Goal: Find specific page/section: Find specific page/section

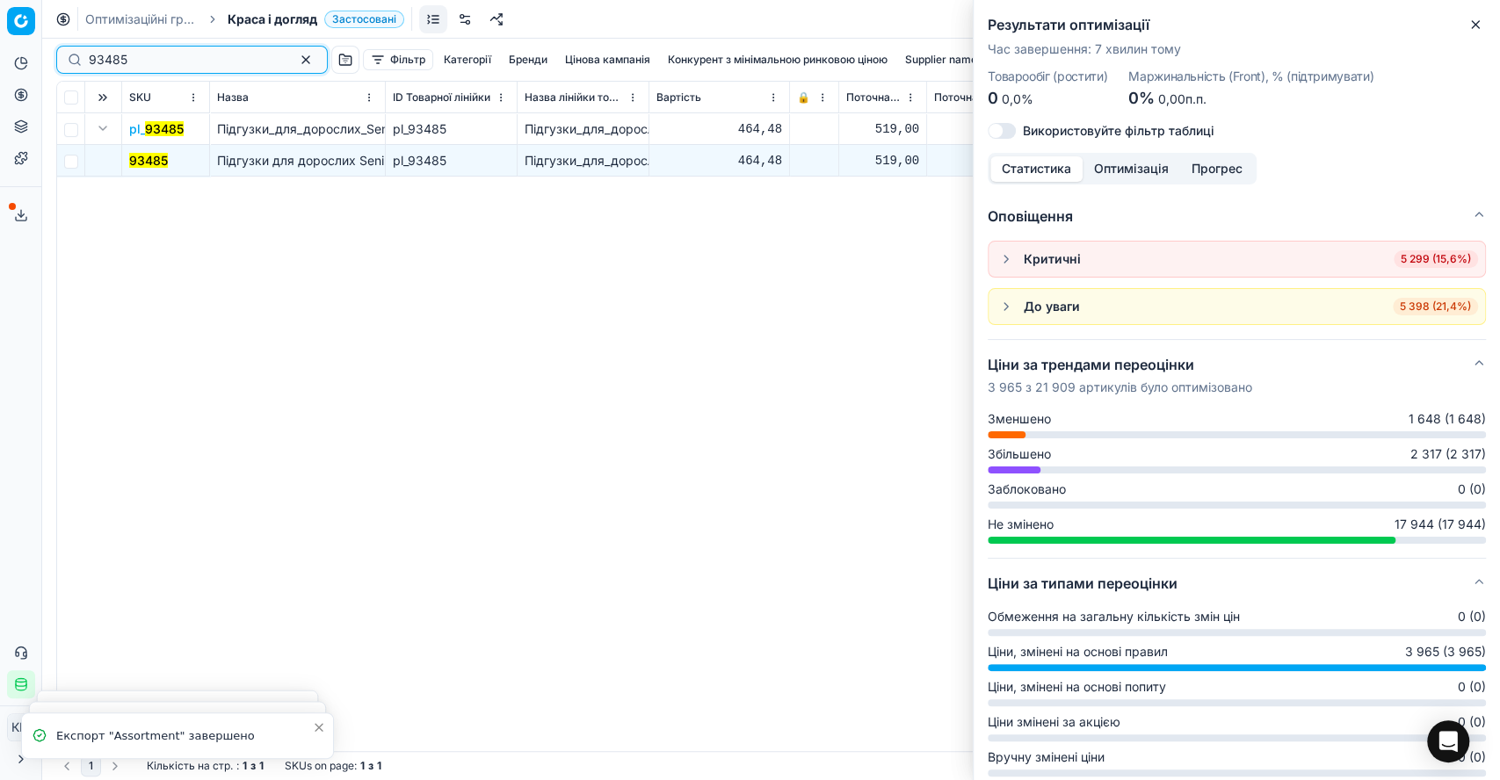
drag, startPoint x: 0, startPoint y: 0, endPoint x: 60, endPoint y: 55, distance: 81.5
click at [60, 55] on div "93485" at bounding box center [192, 60] width 272 height 28
paste input "289902"
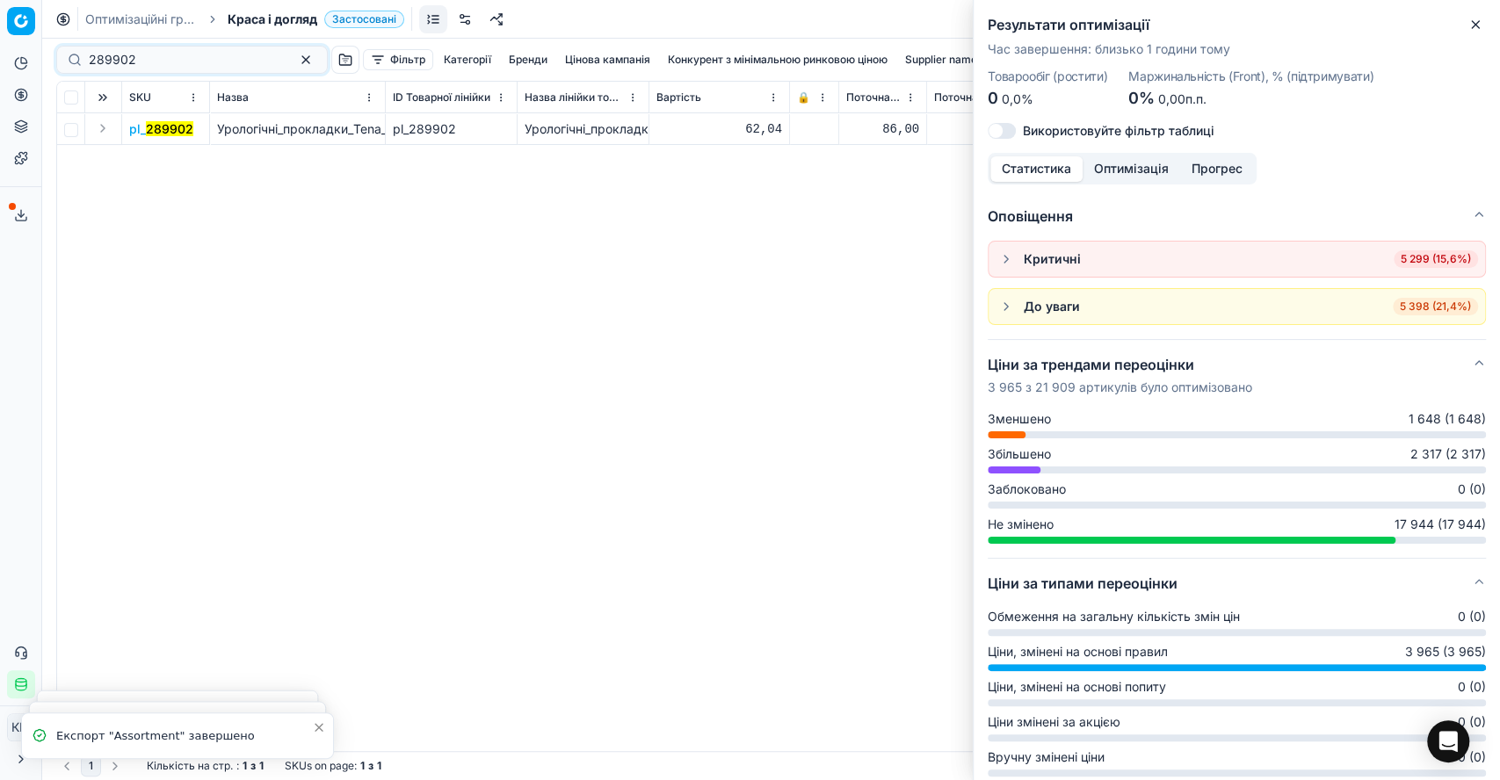
click at [101, 134] on button "Expand" at bounding box center [102, 128] width 21 height 21
click at [161, 161] on mark "289902" at bounding box center [152, 160] width 47 height 15
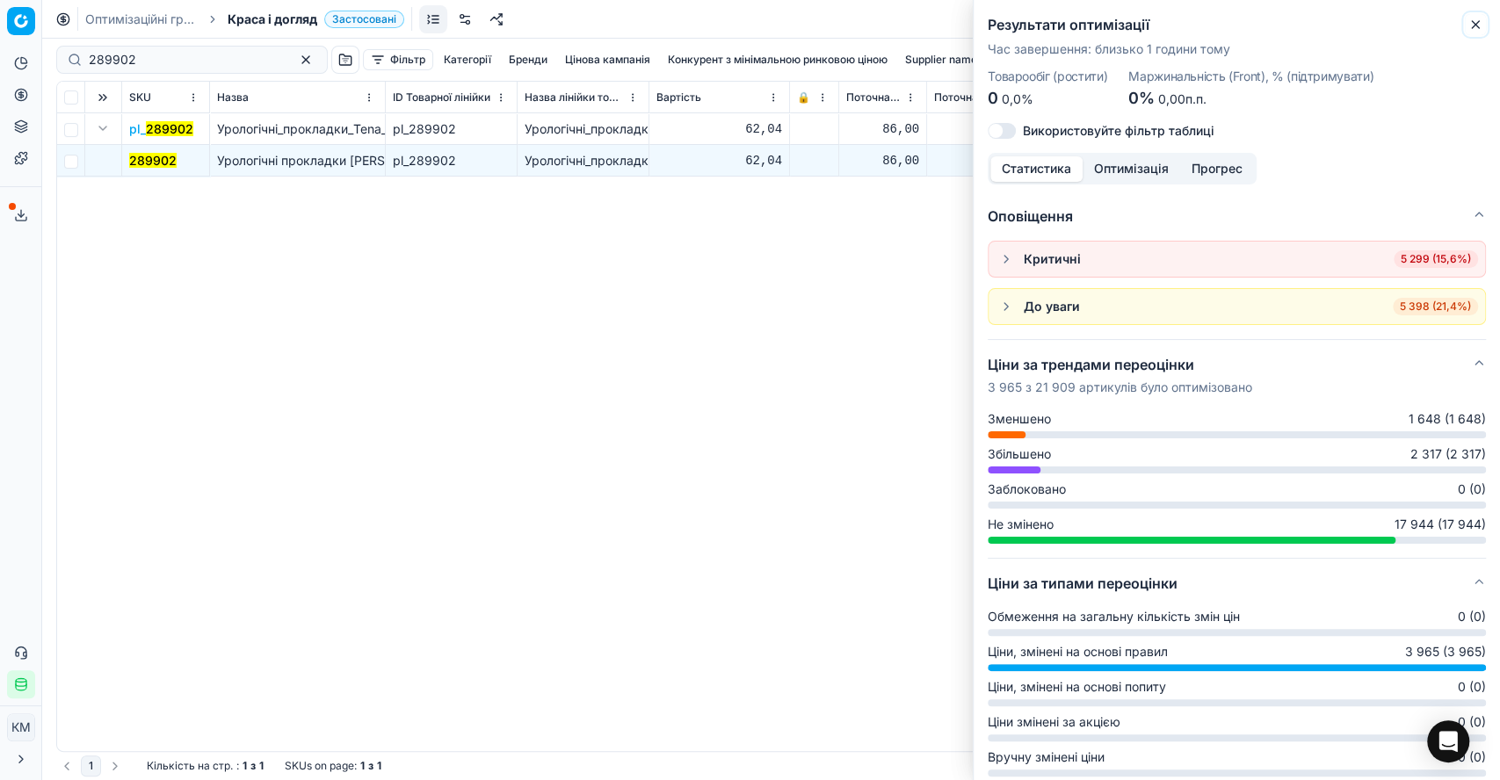
click at [1472, 27] on icon "button" at bounding box center [1475, 24] width 7 height 7
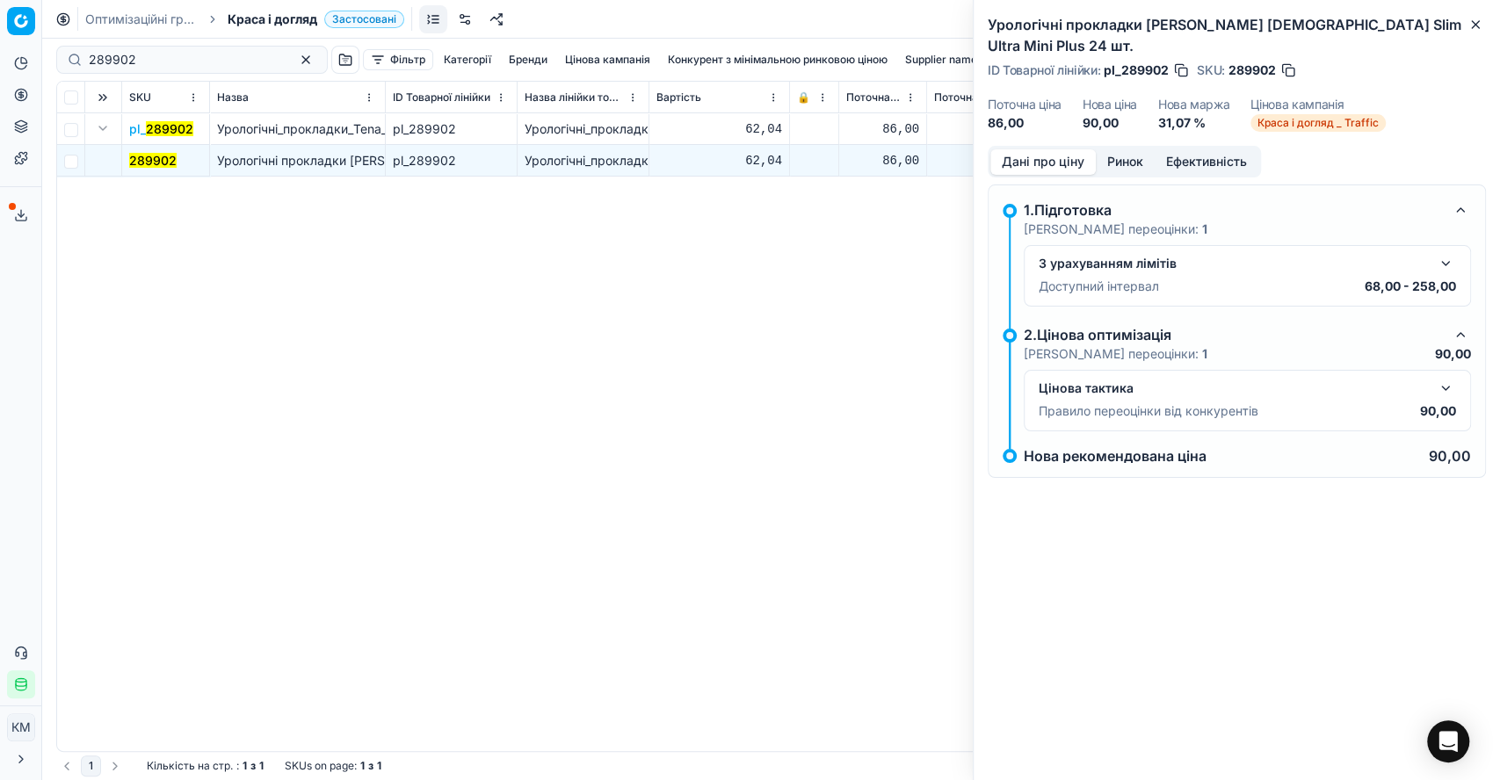
click at [1451, 378] on button "button" at bounding box center [1445, 388] width 21 height 21
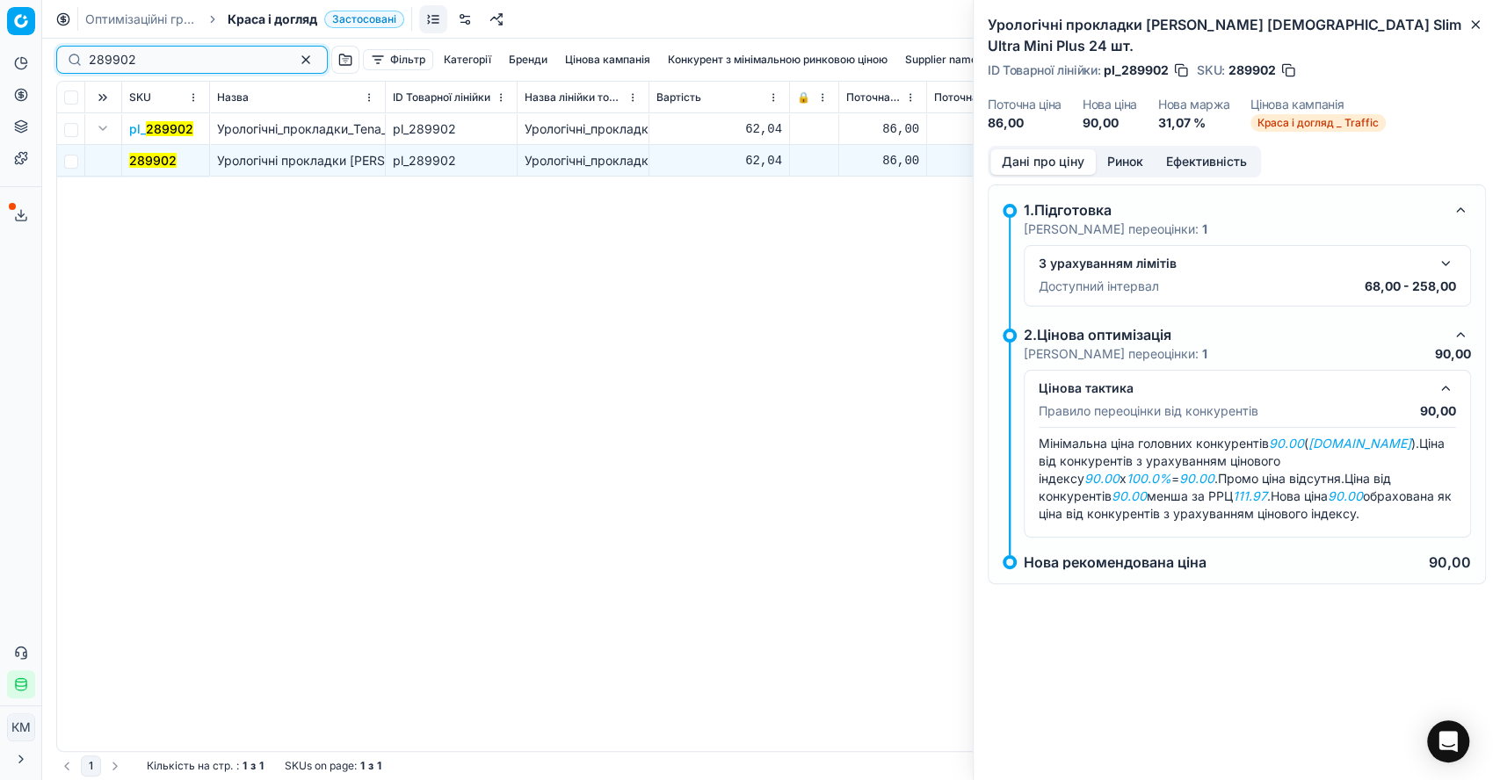
drag, startPoint x: 180, startPoint y: 57, endPoint x: 67, endPoint y: 63, distance: 113.5
click at [69, 63] on div "289902" at bounding box center [192, 60] width 272 height 28
paste input "500790"
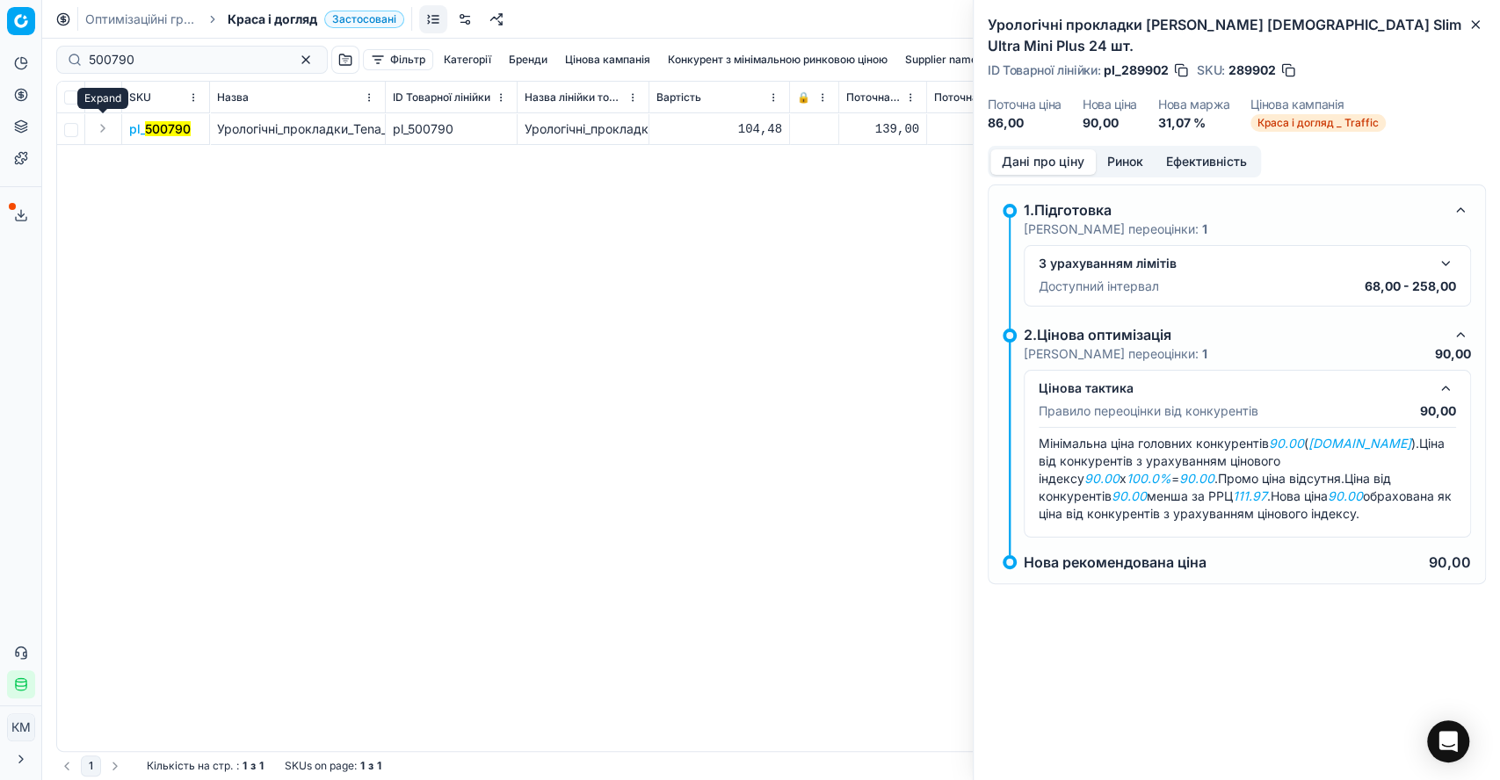
click at [101, 127] on button "Expand" at bounding box center [102, 128] width 21 height 21
click at [149, 153] on mark "500790" at bounding box center [152, 160] width 46 height 15
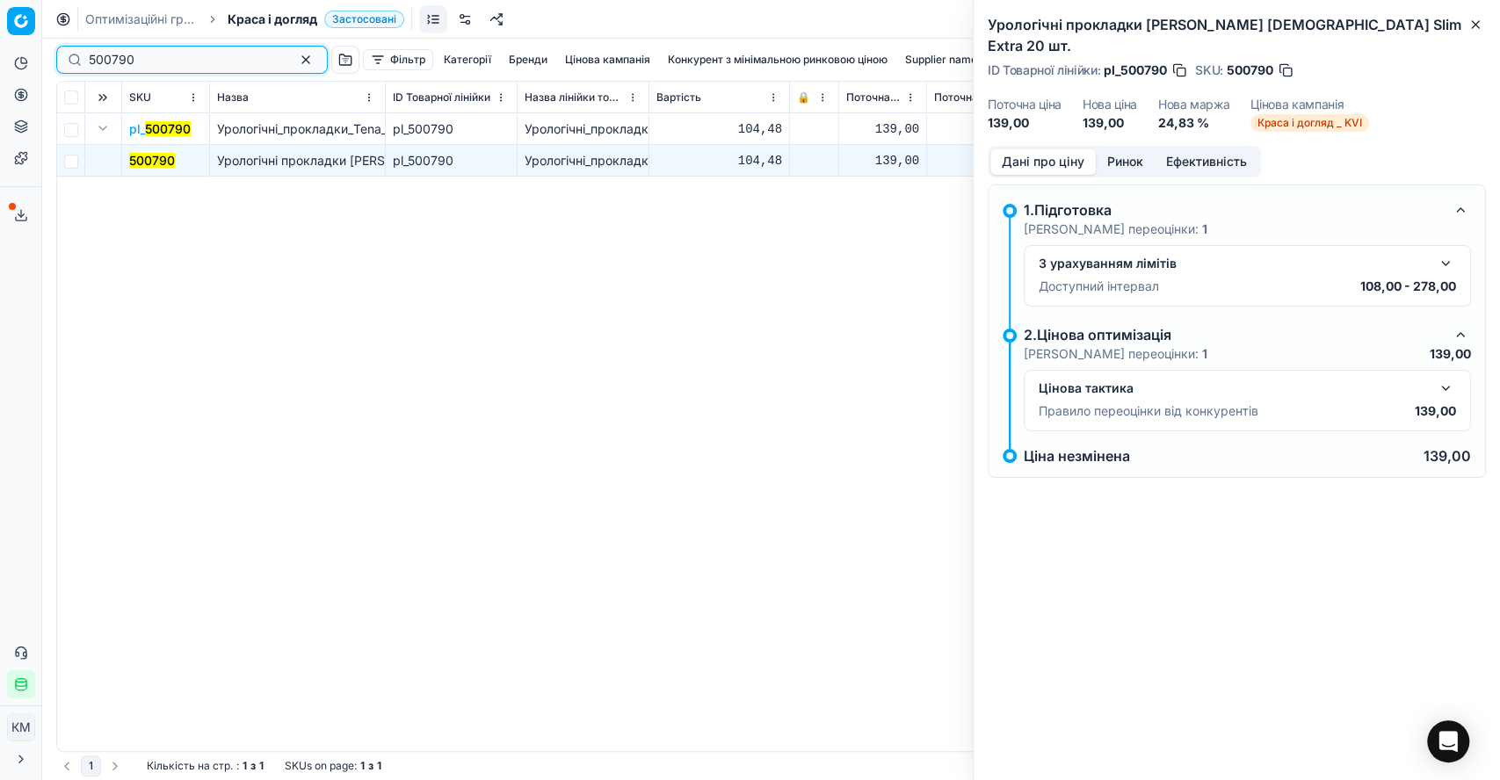
drag, startPoint x: 178, startPoint y: 61, endPoint x: 54, endPoint y: 61, distance: 123.9
click at [54, 61] on div "500790 Фільтр Категорії Бренди Цінова кампанія Конкурент з мінімальною ринковою…" at bounding box center [771, 410] width 1458 height 742
paste input "81809"
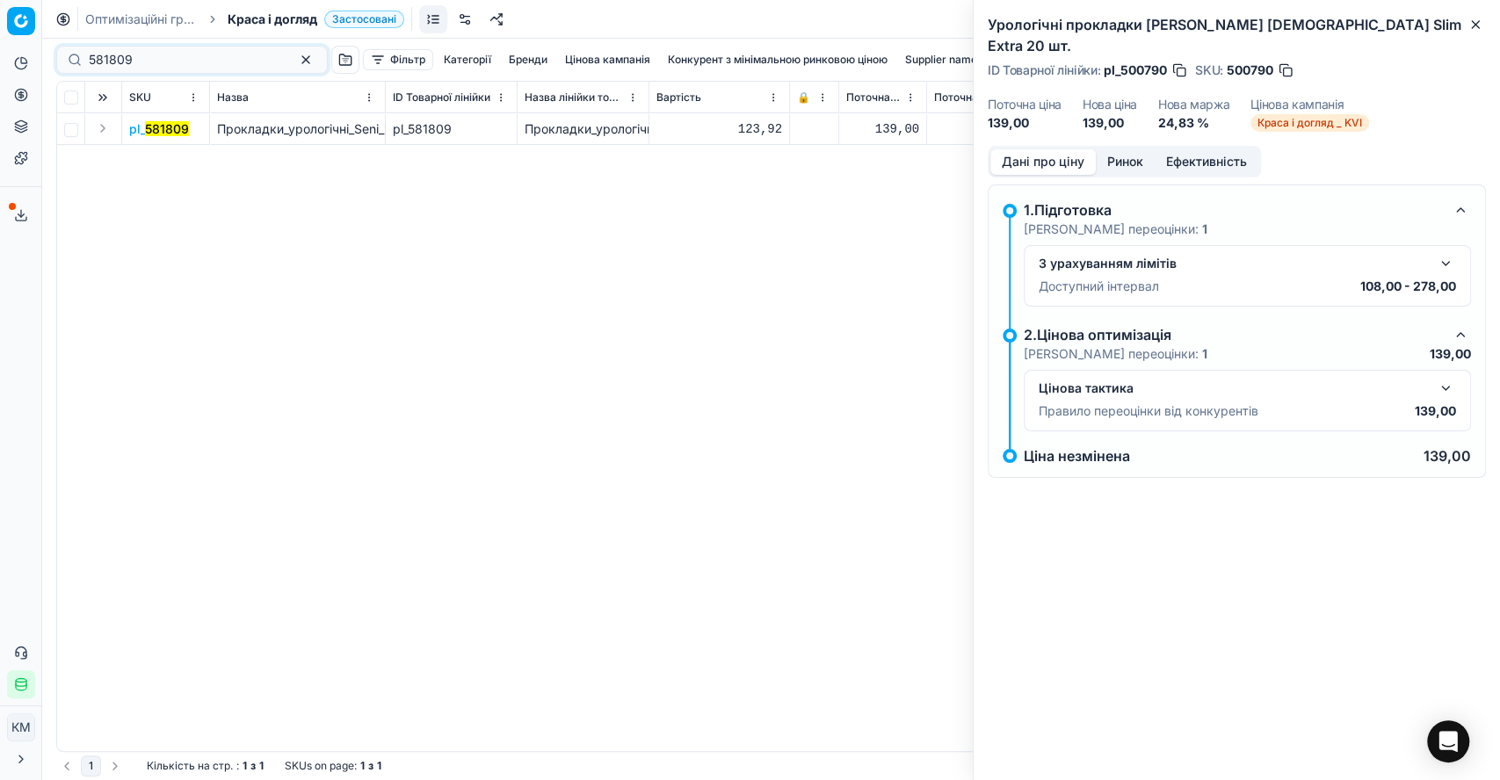
click at [104, 132] on button "Expand" at bounding box center [102, 128] width 21 height 21
click at [139, 153] on mark "581809" at bounding box center [151, 160] width 44 height 15
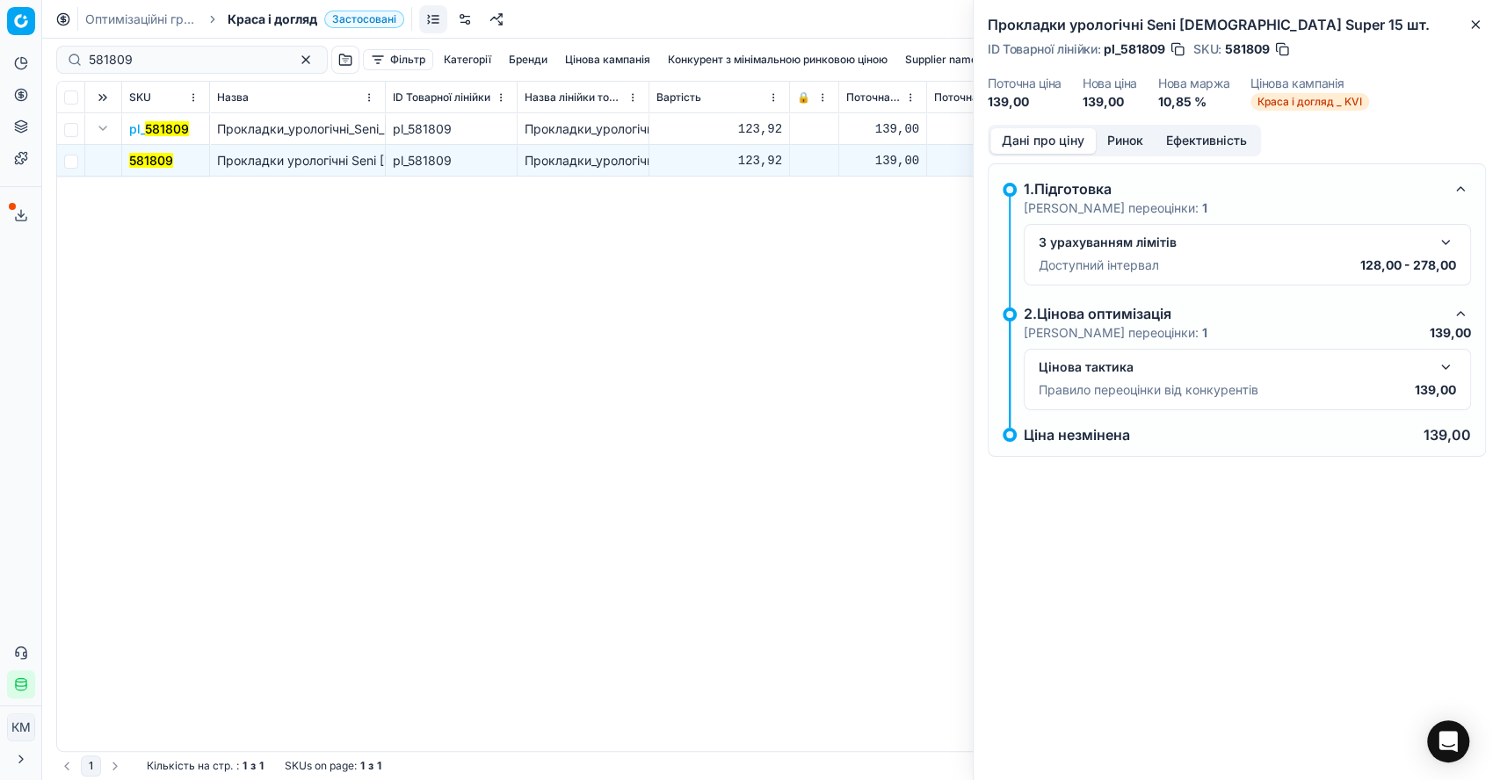
click at [1456, 361] on div "Цінова тактика Правило переоцінки від конкурентів 139,00" at bounding box center [1247, 380] width 447 height 62
click at [1443, 367] on button "button" at bounding box center [1445, 367] width 21 height 21
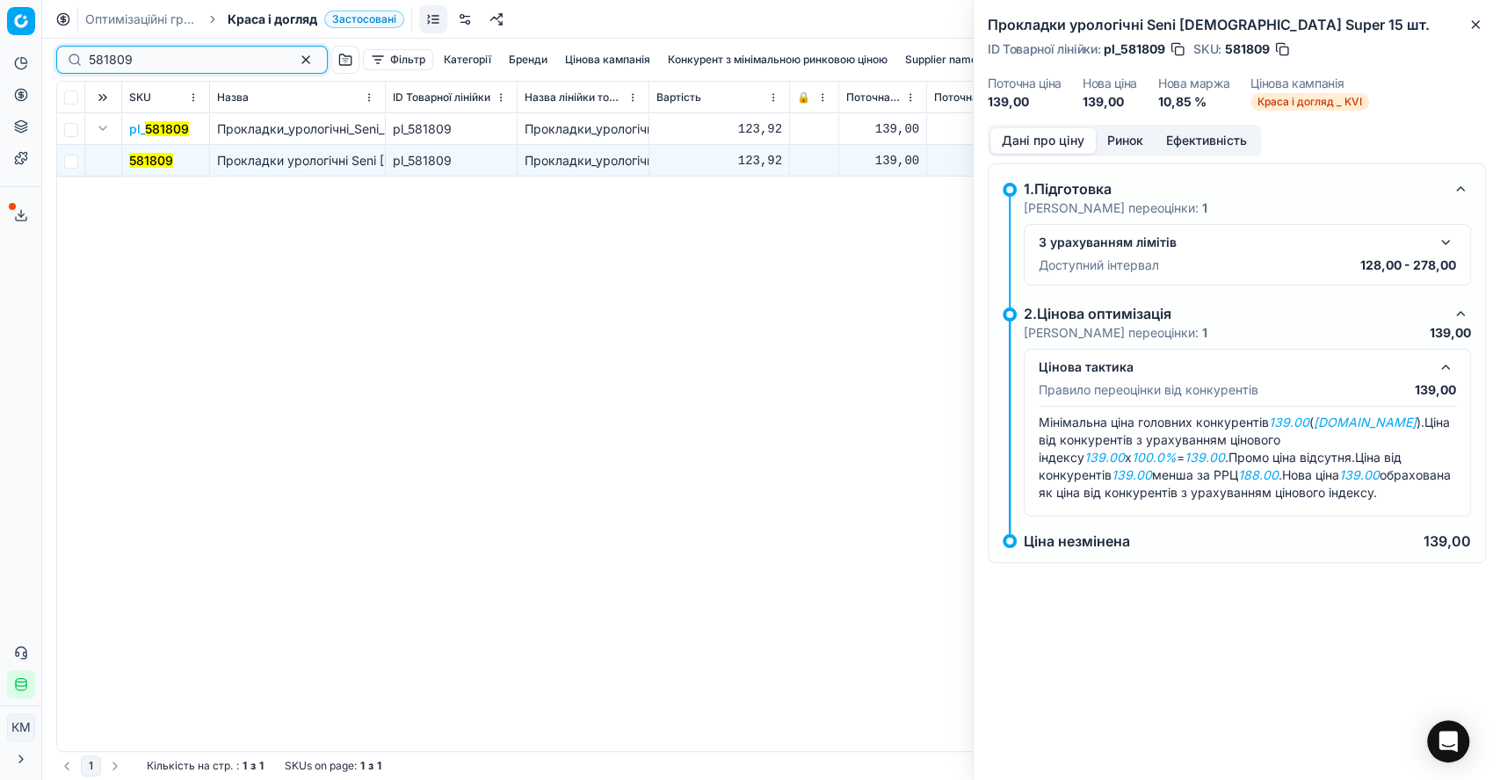
click at [84, 64] on div "581809" at bounding box center [192, 60] width 272 height 28
paste input "41881"
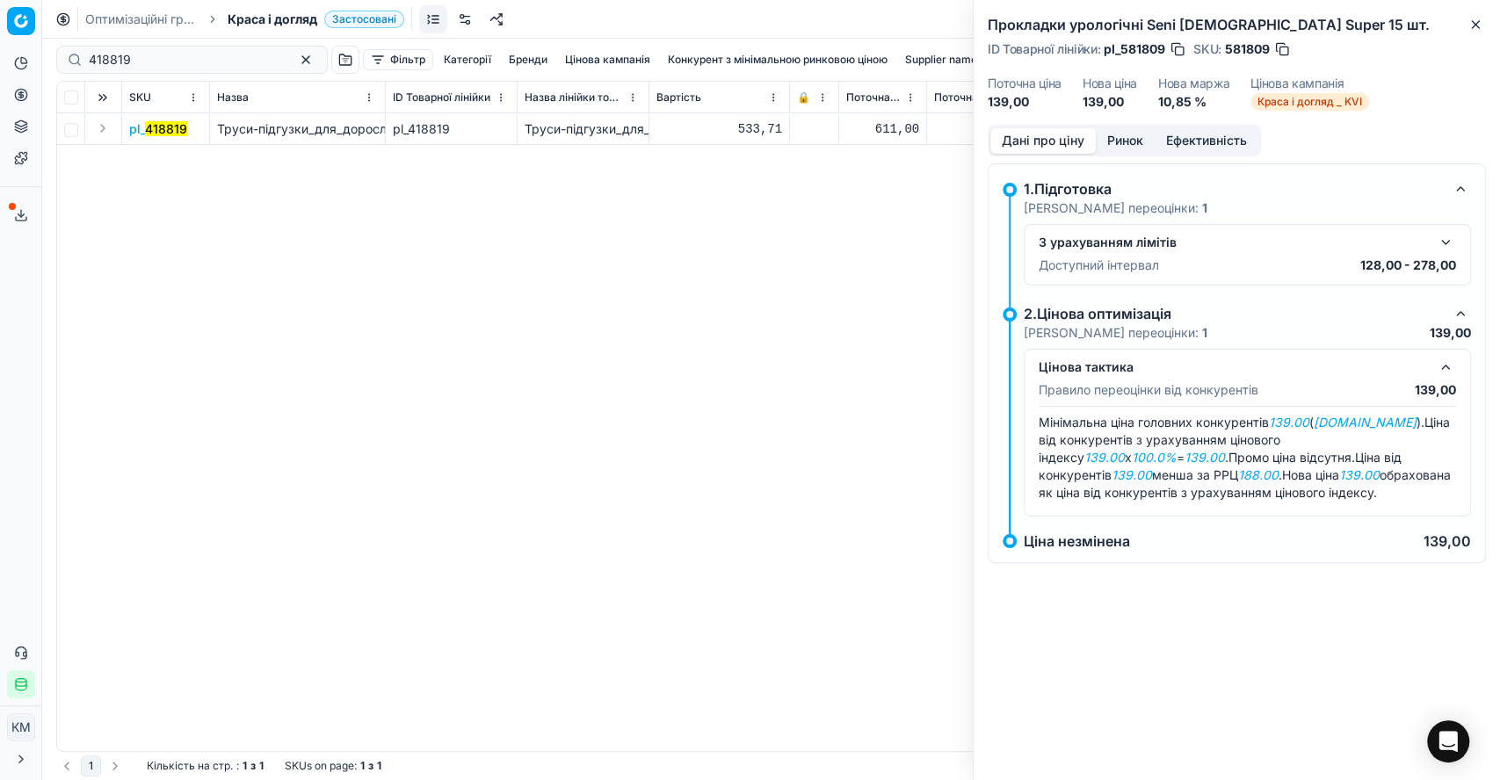
click at [101, 130] on button "Expand" at bounding box center [102, 128] width 21 height 21
click at [167, 164] on mark "418819" at bounding box center [150, 160] width 42 height 15
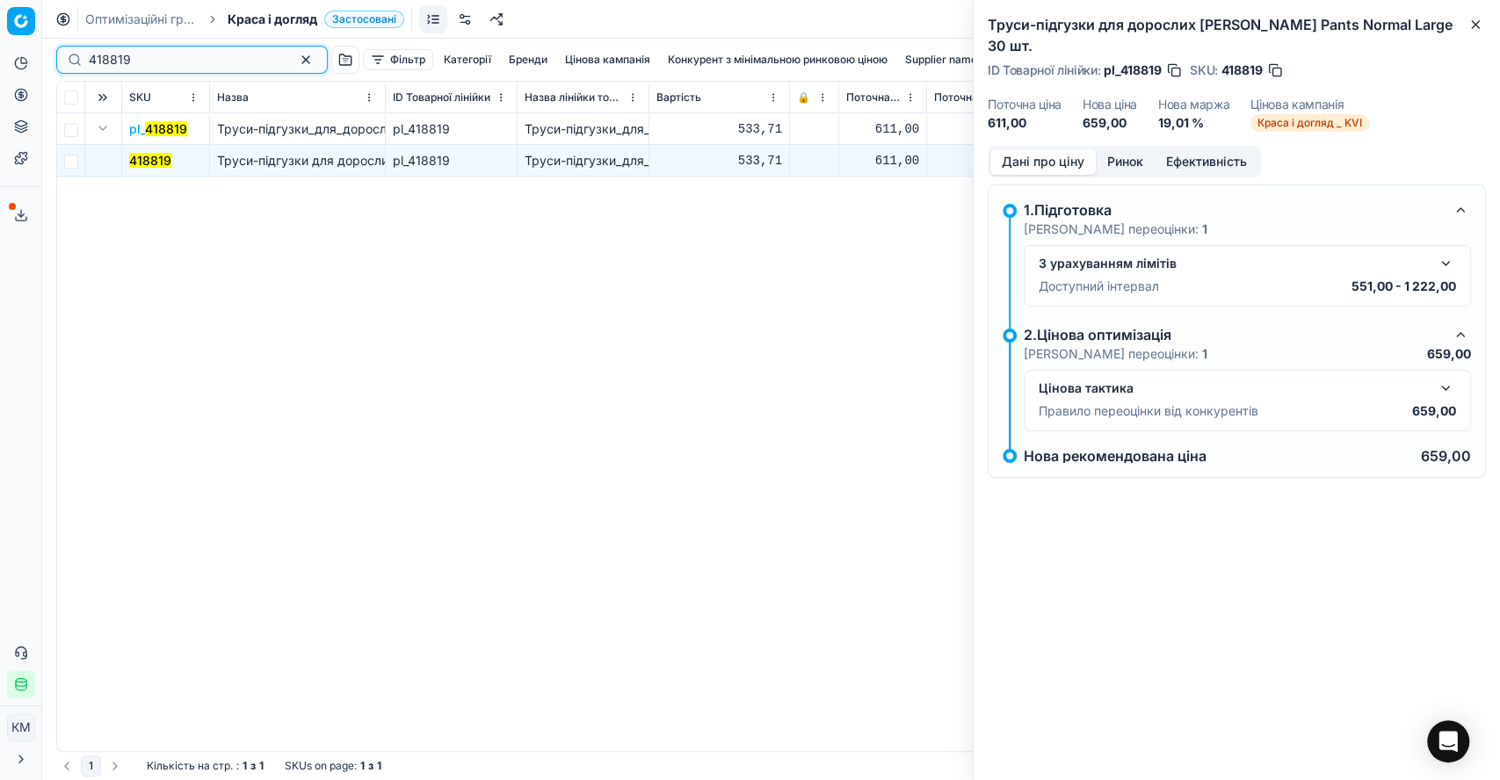
click at [47, 59] on div "Pricing platform Аналітика Цінова оптимізація Асортимент продукції Шаблони Серв…" at bounding box center [750, 390] width 1500 height 780
paste input "349340"
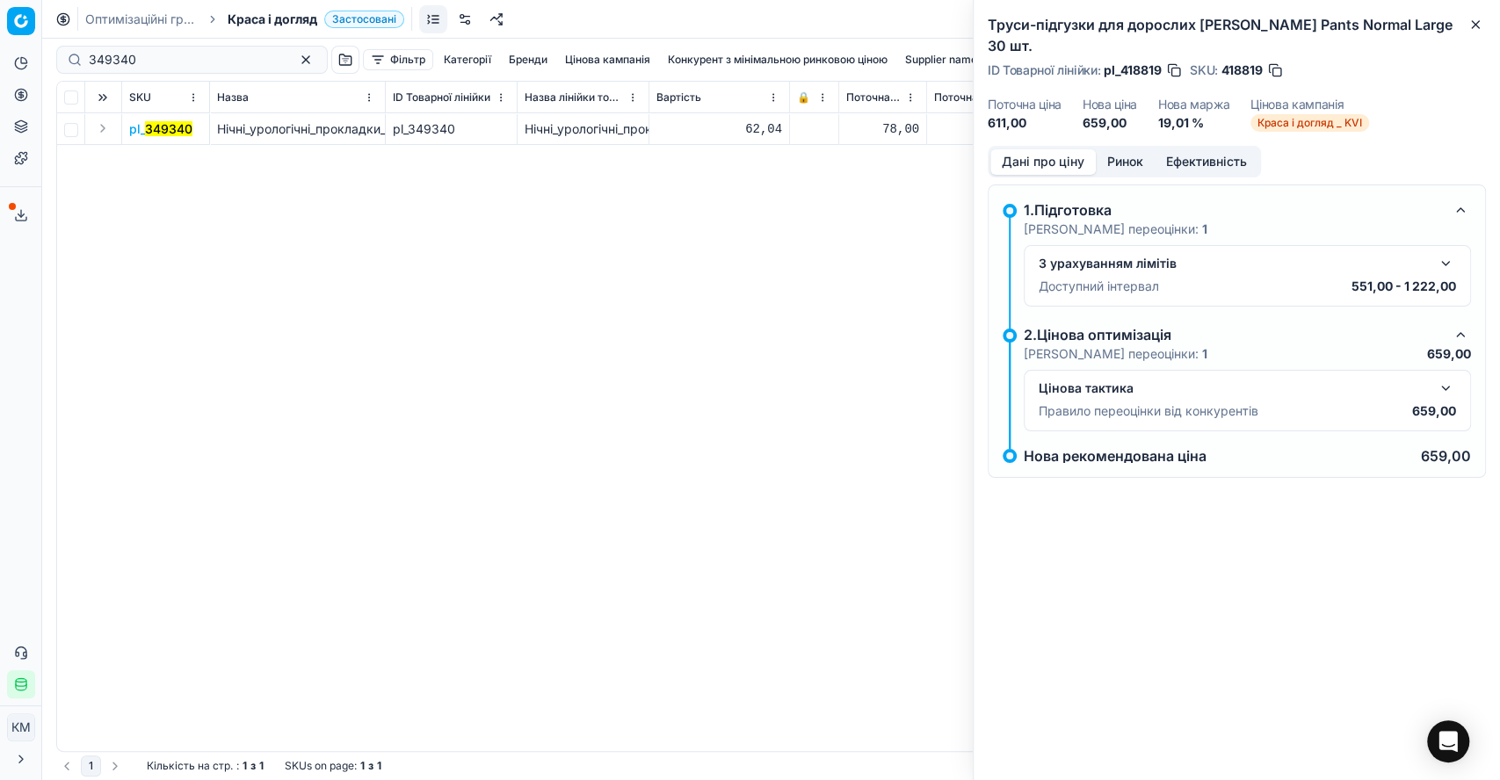
click at [102, 130] on button "Expand" at bounding box center [102, 128] width 21 height 21
click at [176, 160] on td "349340" at bounding box center [166, 161] width 88 height 32
click at [157, 167] on span "349340" at bounding box center [152, 161] width 47 height 18
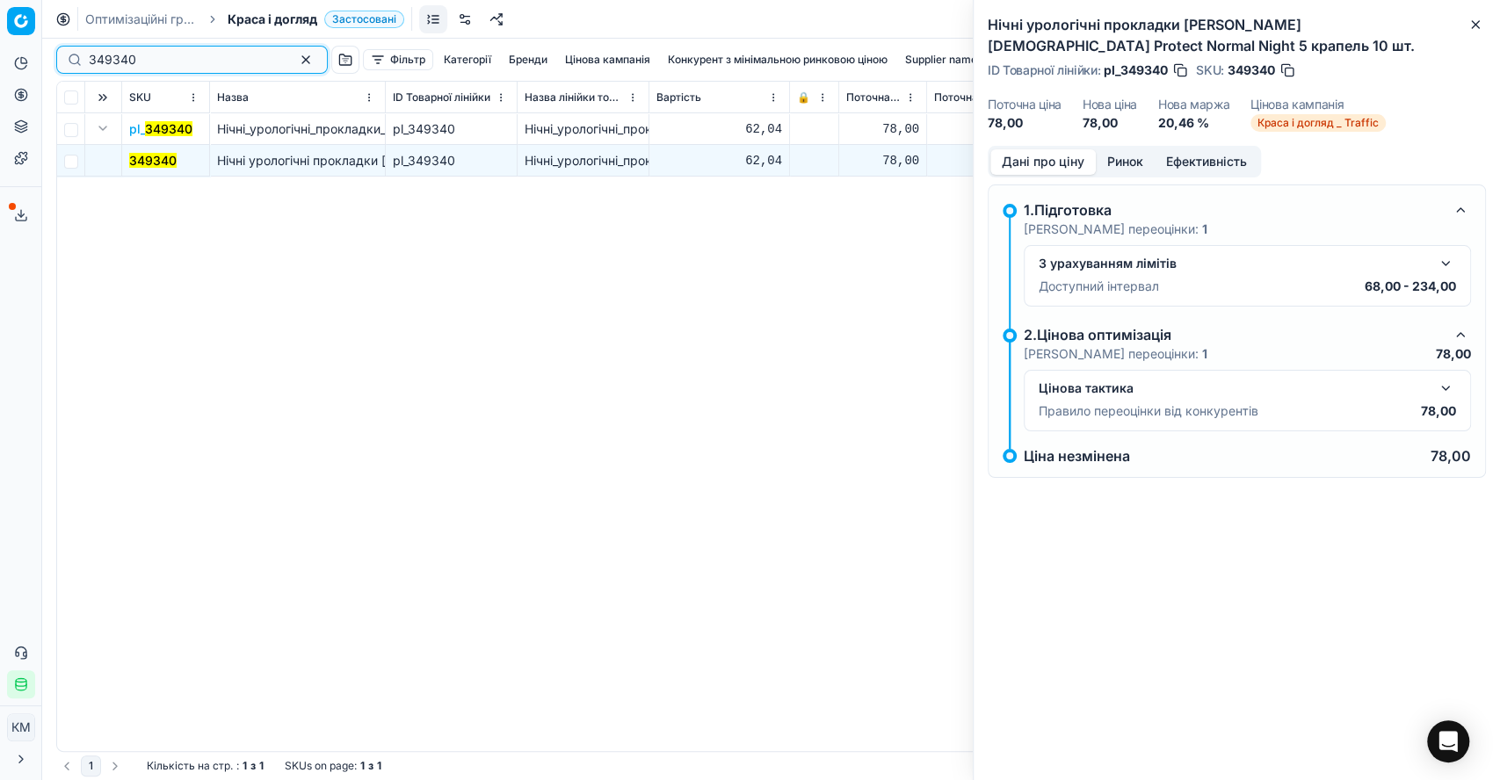
click at [40, 56] on div "Pricing platform Аналітика Цінова оптимізація Асортимент продукції Шаблони Серв…" at bounding box center [750, 390] width 1500 height 780
paste input "418814"
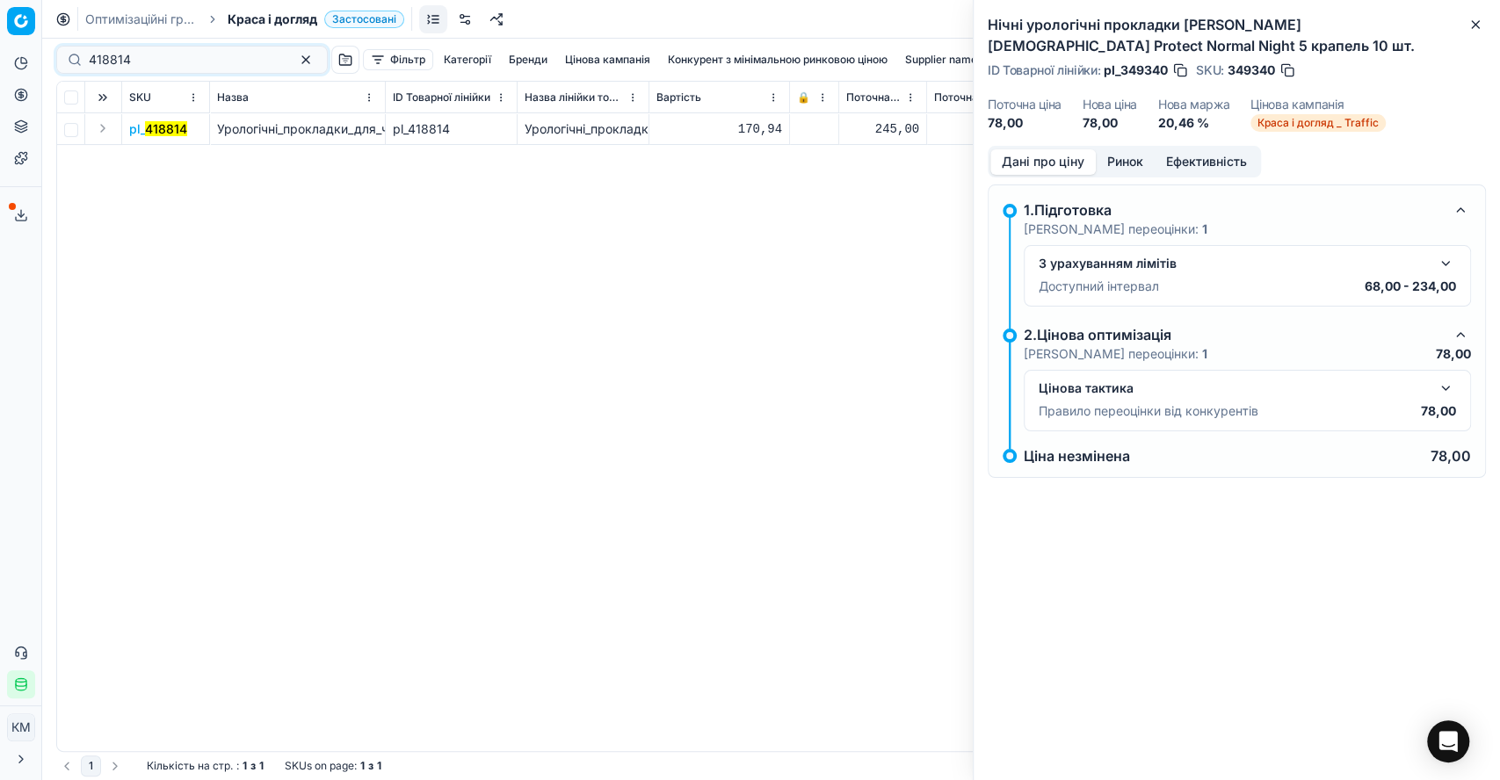
click at [100, 124] on button "Expand" at bounding box center [102, 128] width 21 height 21
click at [143, 156] on mark "418814" at bounding box center [150, 160] width 42 height 15
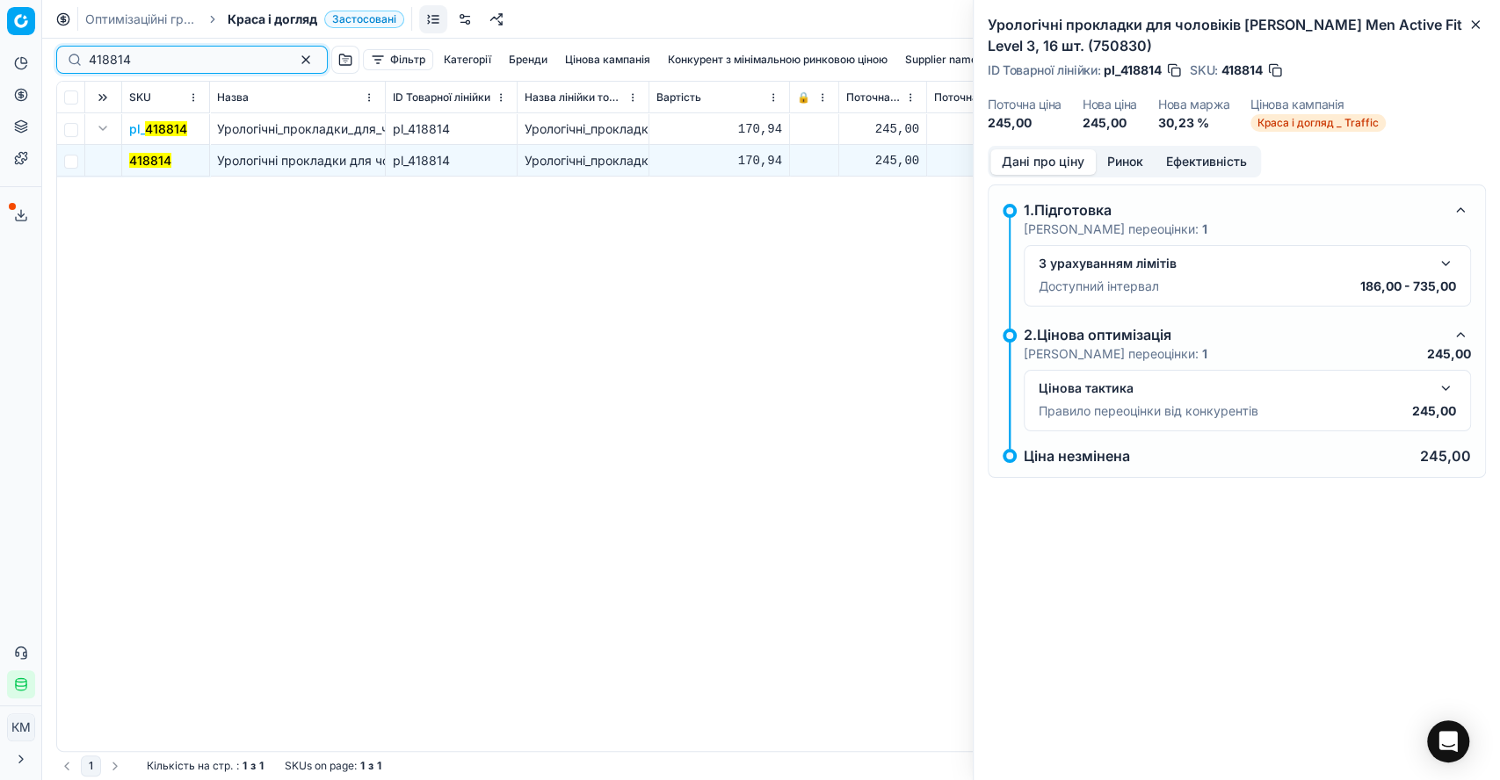
drag, startPoint x: 130, startPoint y: 54, endPoint x: 83, endPoint y: 52, distance: 47.5
click at [83, 52] on div "418814" at bounding box center [192, 60] width 272 height 28
paste input "196097"
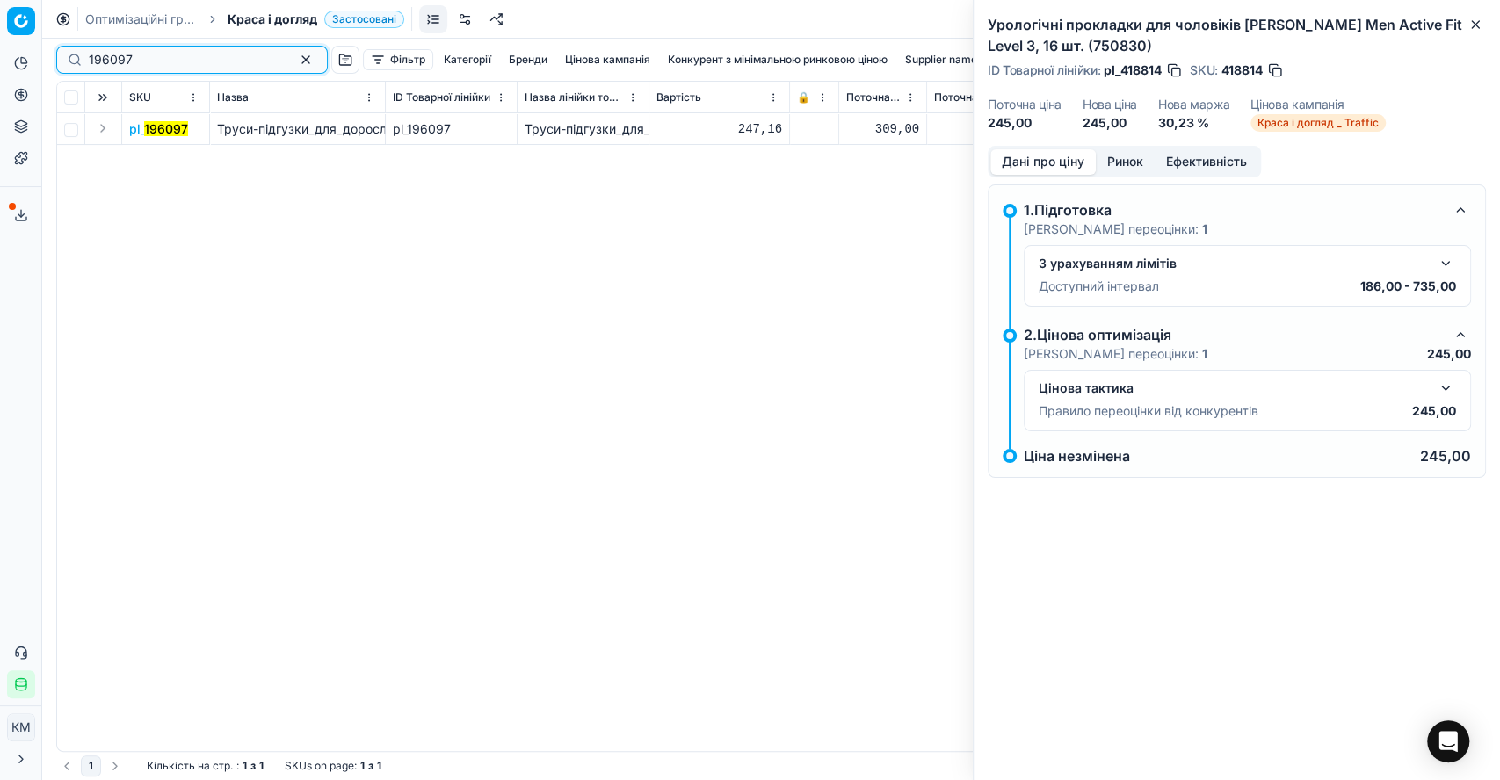
type input "196097"
click at [100, 128] on button "Expand" at bounding box center [102, 128] width 21 height 21
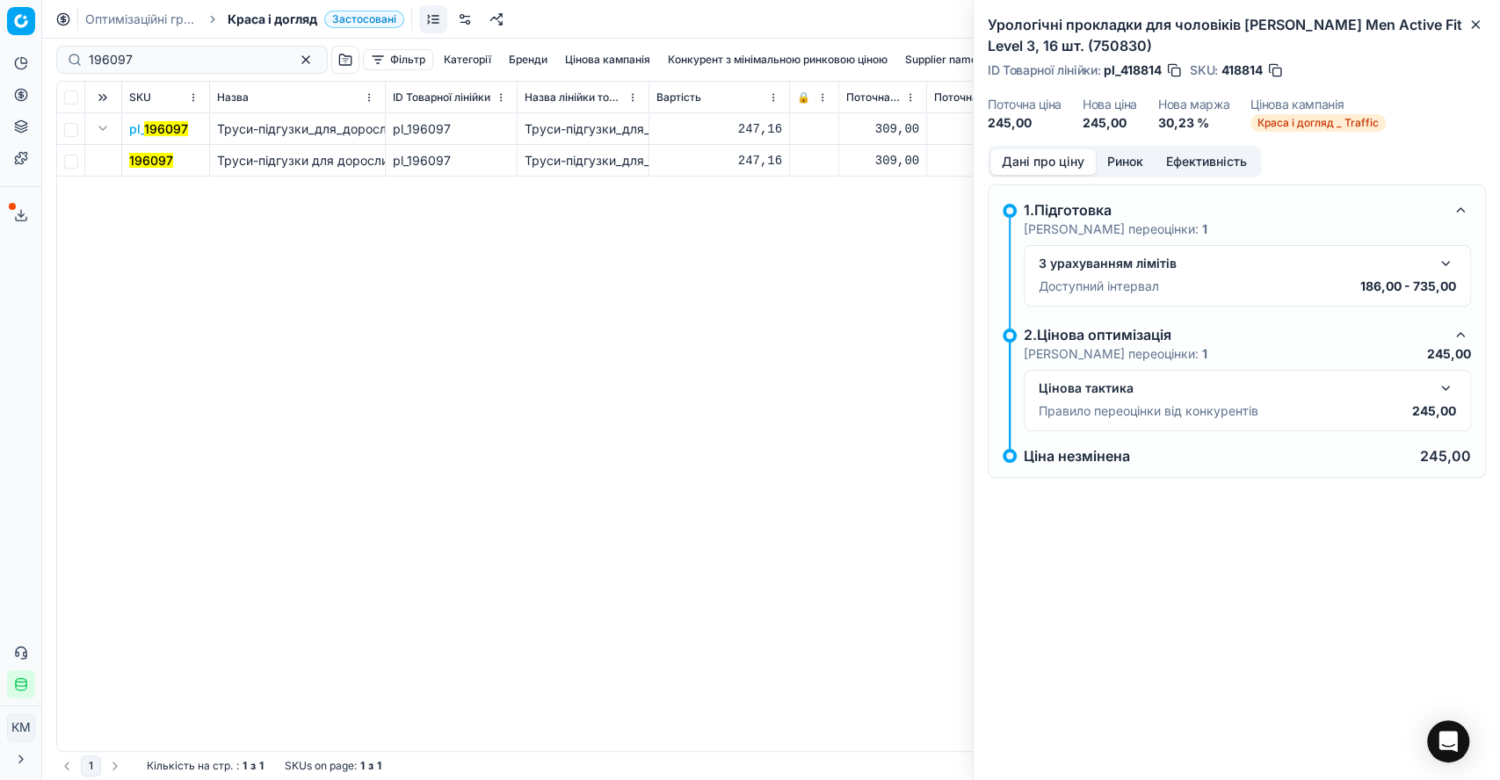
click at [142, 159] on mark "196097" at bounding box center [151, 160] width 44 height 15
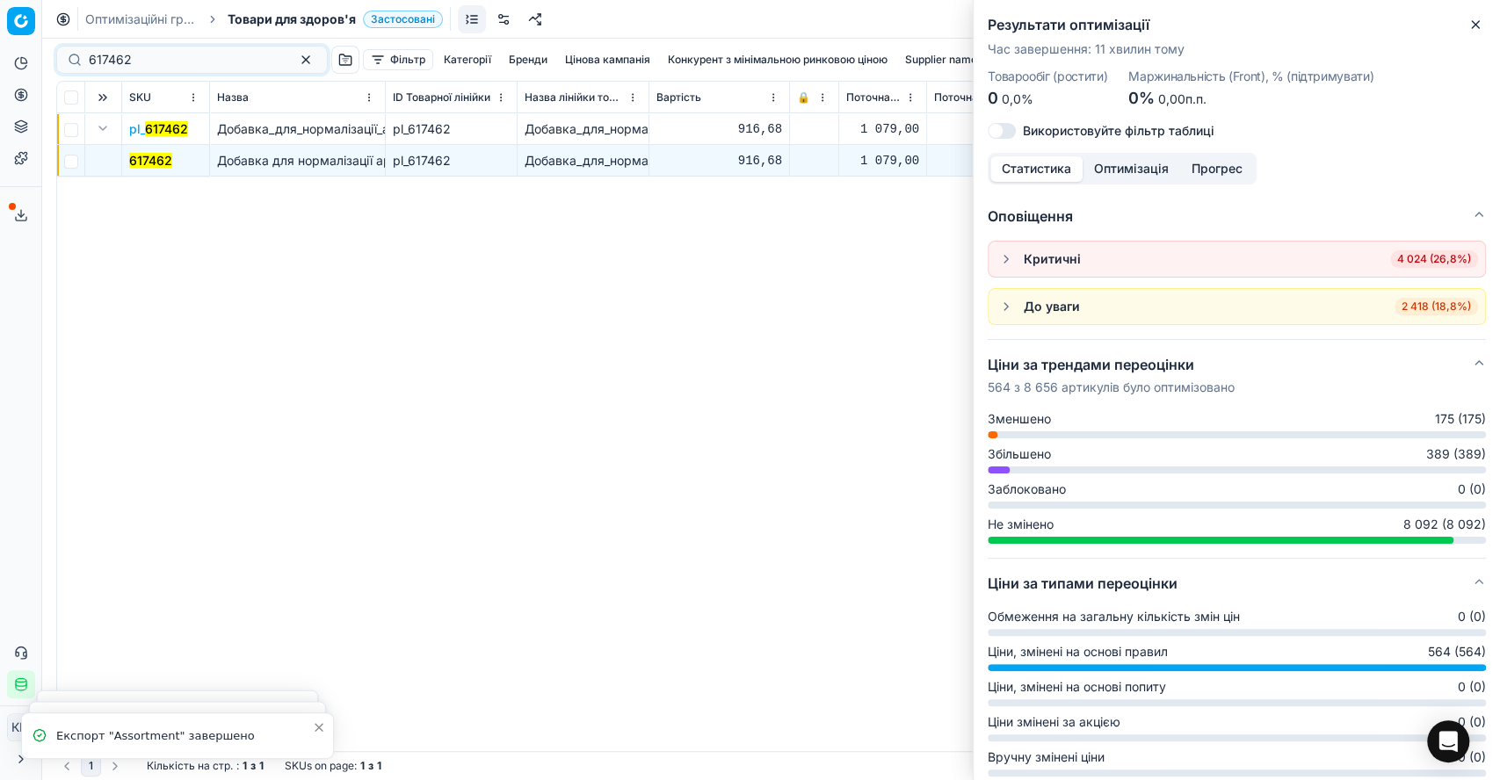
click at [70, 57] on div "617462" at bounding box center [192, 60] width 272 height 28
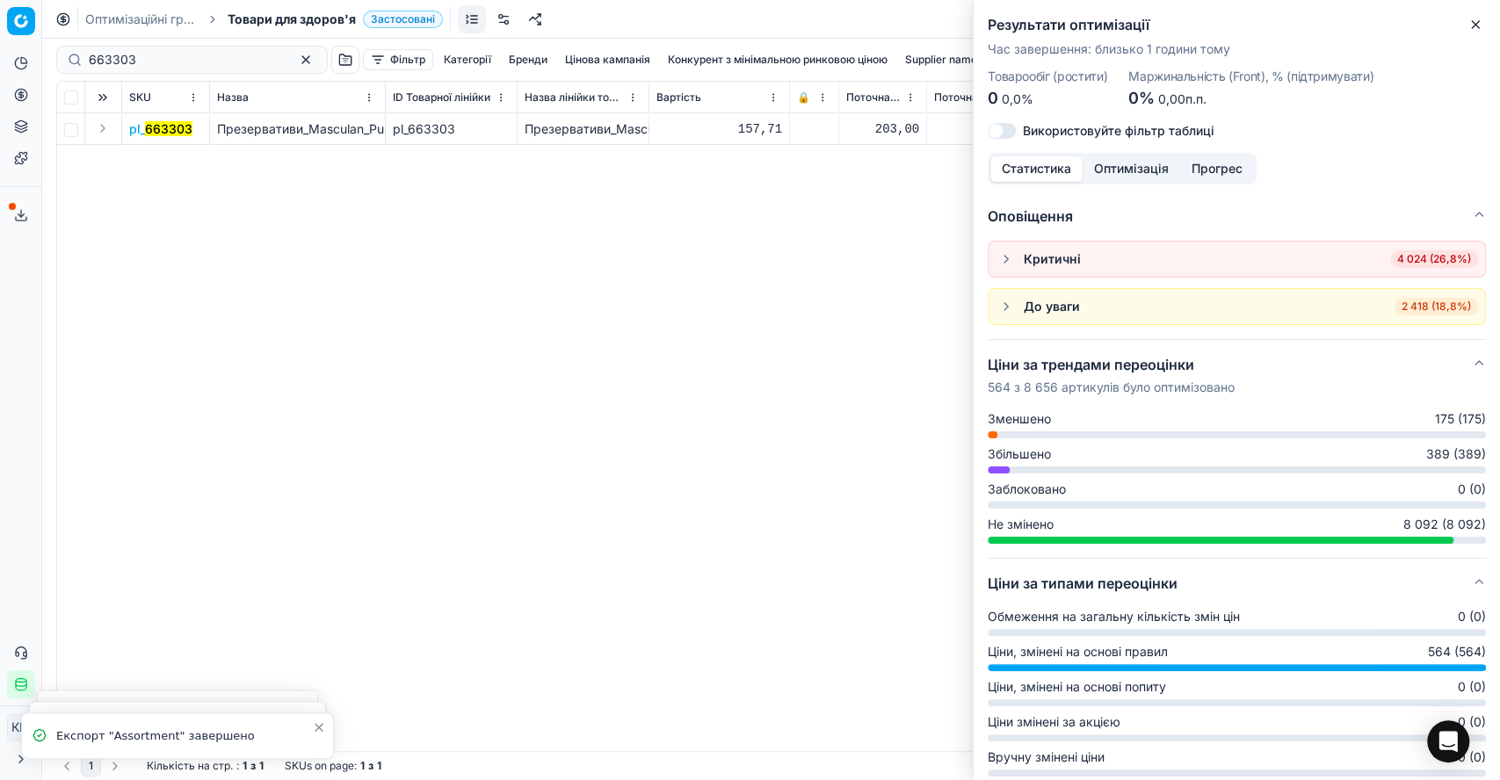
click at [105, 136] on button "Expand" at bounding box center [102, 128] width 21 height 21
click at [141, 157] on mark "663303" at bounding box center [152, 160] width 47 height 15
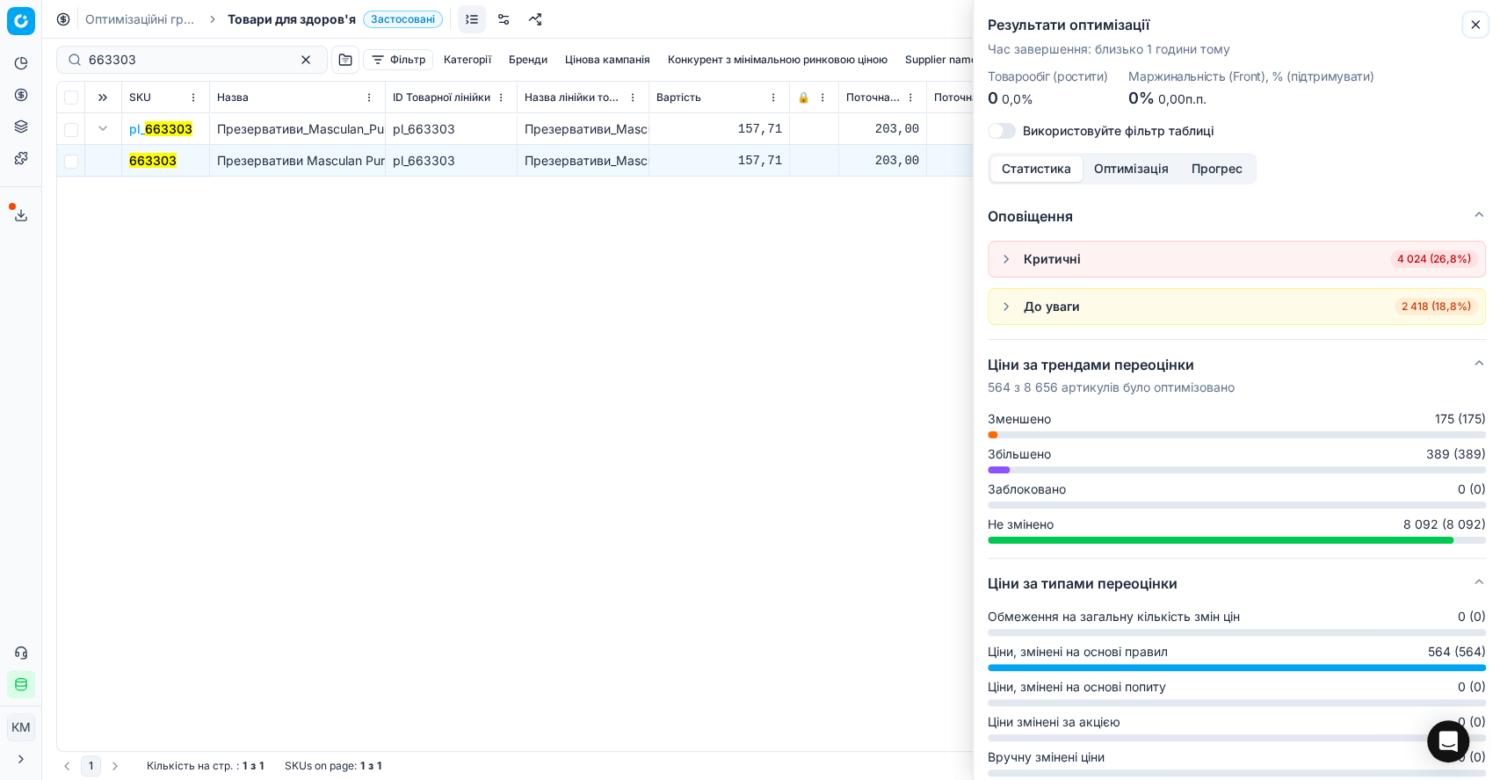
click at [1474, 24] on icon "button" at bounding box center [1475, 24] width 7 height 7
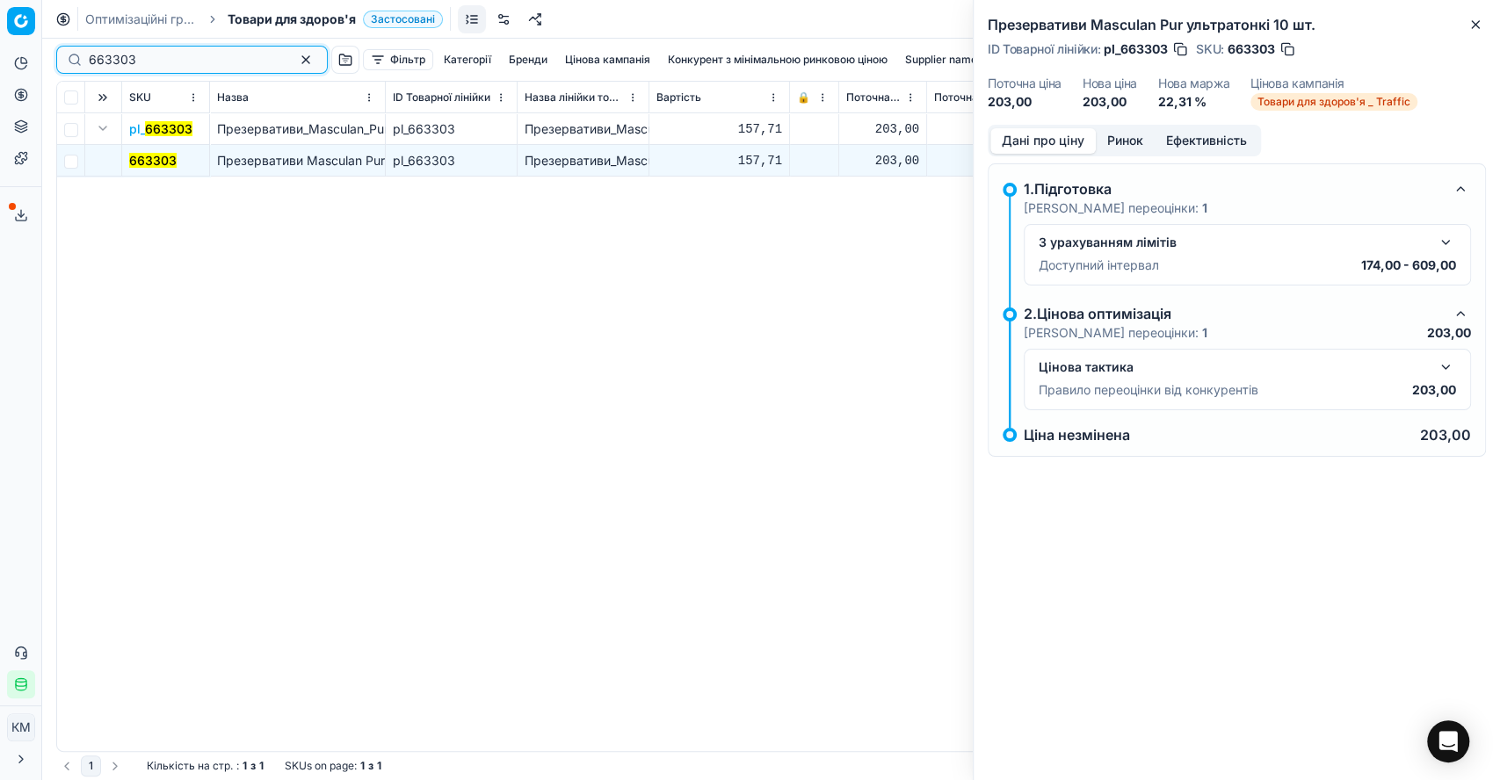
drag, startPoint x: 163, startPoint y: 57, endPoint x: 77, endPoint y: 61, distance: 86.2
click at [77, 61] on div "663303" at bounding box center [192, 60] width 272 height 28
paste input "1065236"
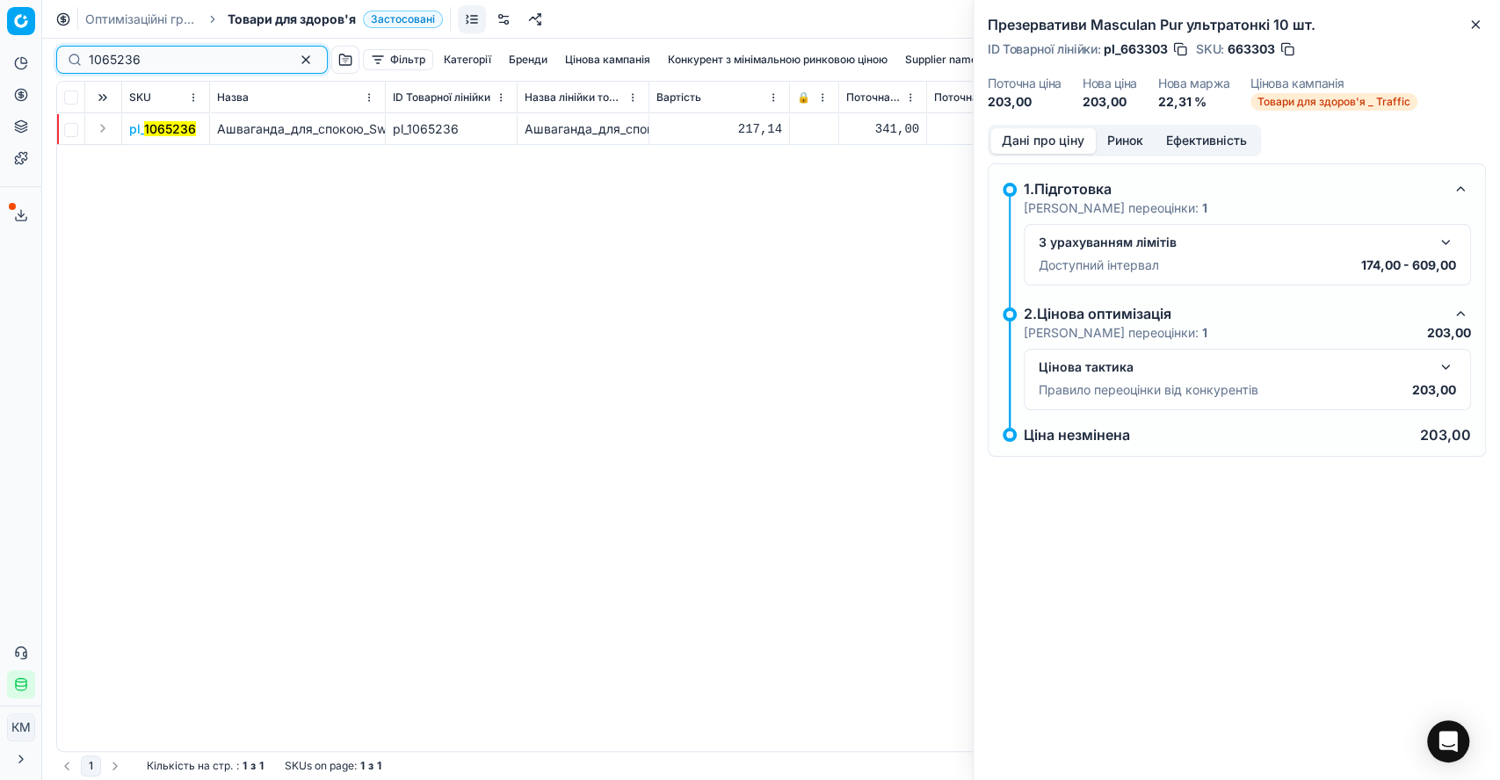
type input "1065236"
click at [103, 127] on button "Expand" at bounding box center [102, 128] width 21 height 21
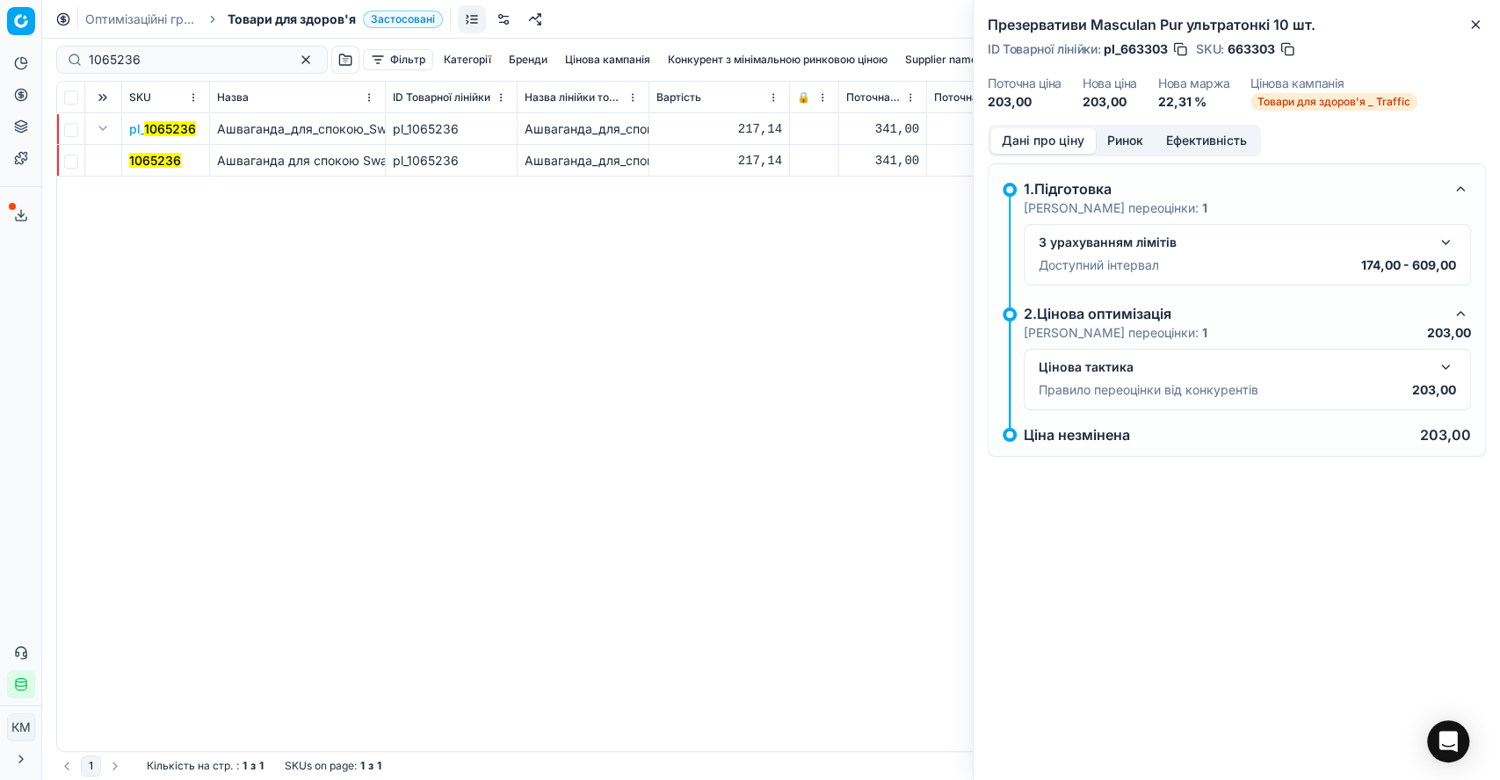
click at [162, 155] on mark "1065236" at bounding box center [155, 160] width 52 height 15
